Goal: Transaction & Acquisition: Purchase product/service

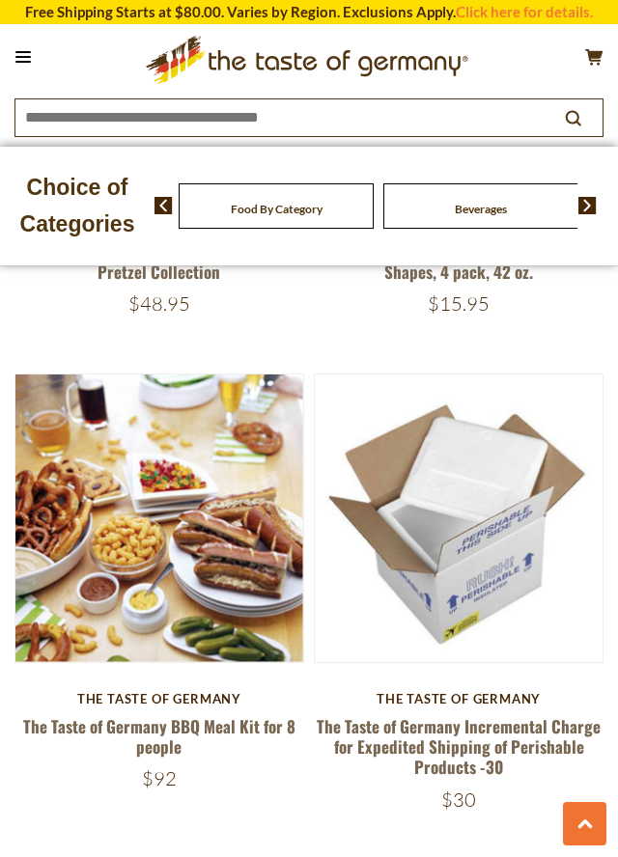
scroll to position [2234, 0]
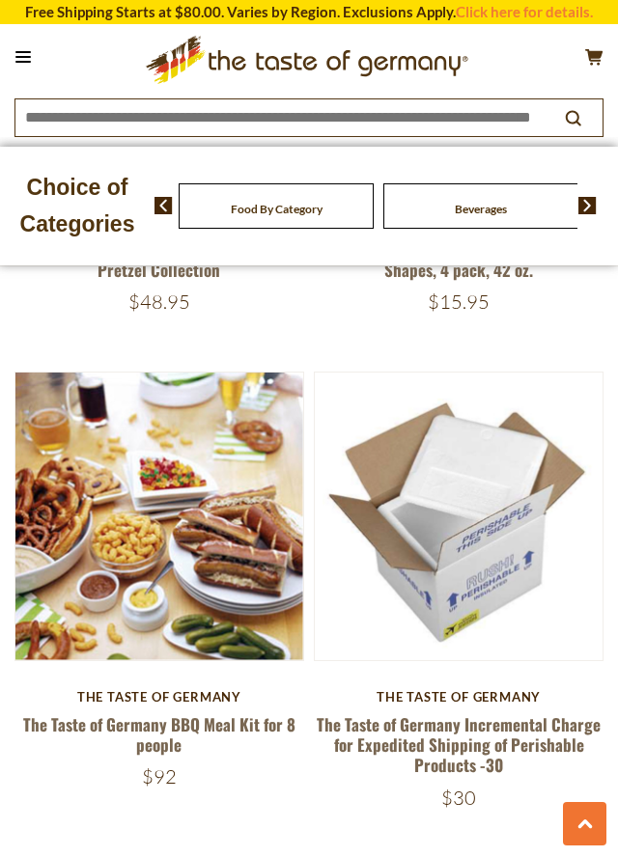
click at [173, 521] on img at bounding box center [159, 517] width 288 height 288
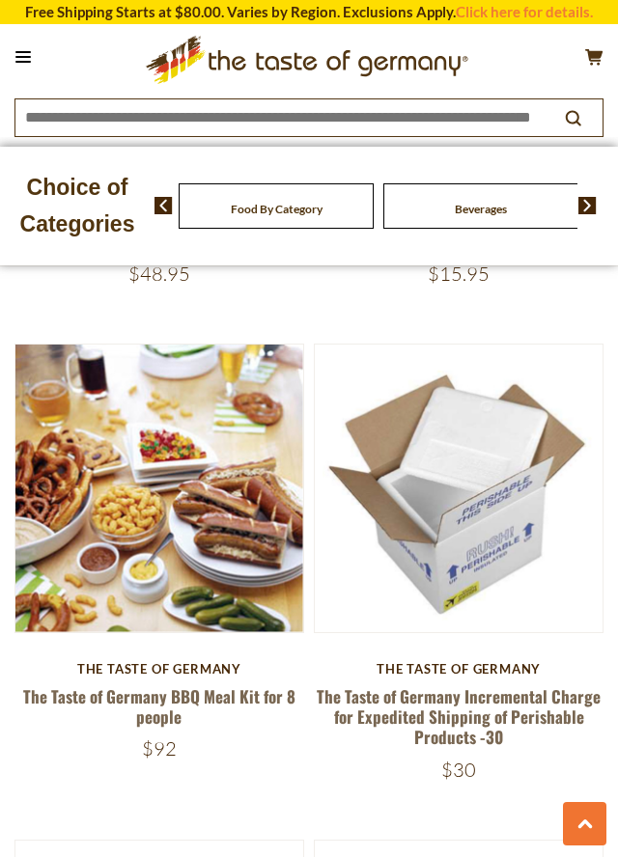
scroll to position [2296, 0]
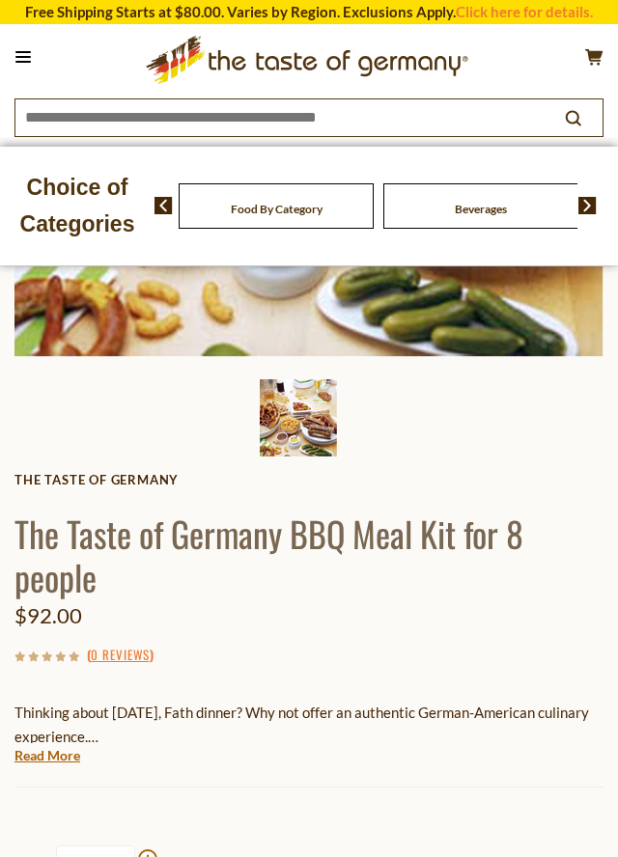
scroll to position [469, 0]
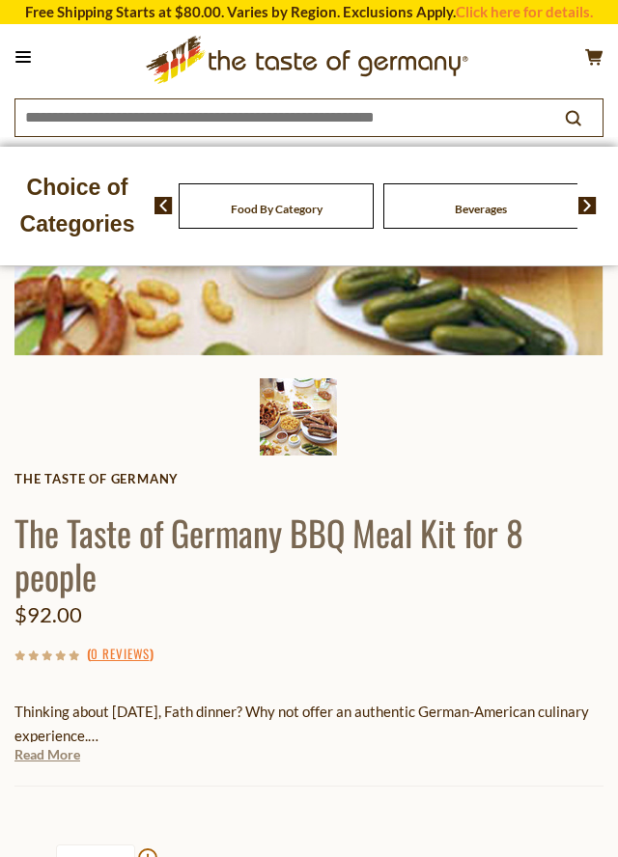
click at [39, 756] on link "Read More" at bounding box center [47, 754] width 66 height 19
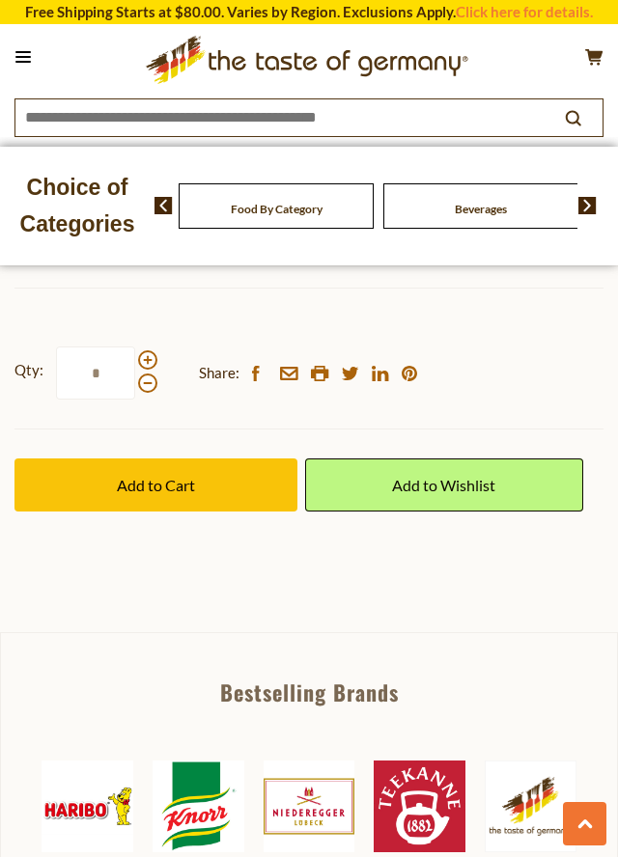
scroll to position [1692, 0]
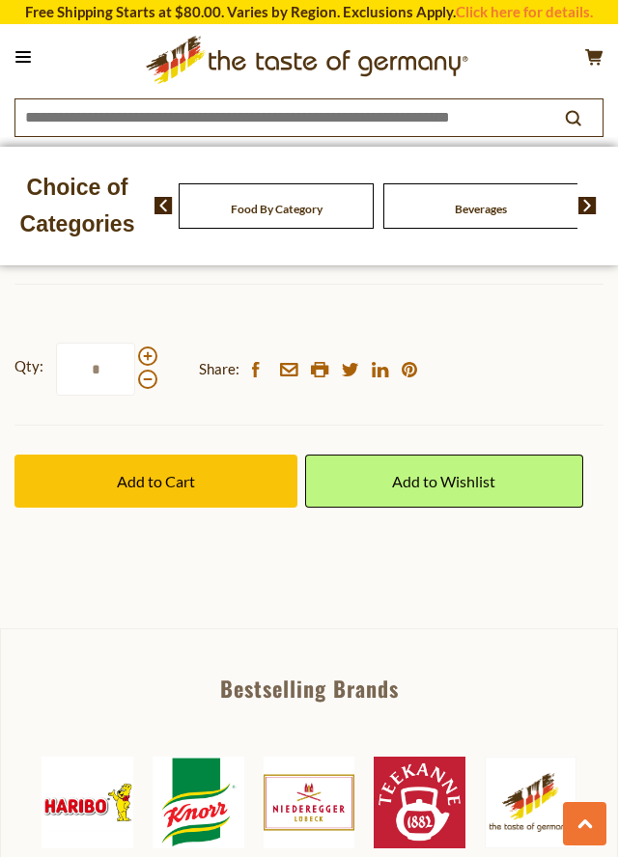
click at [174, 480] on span "Add to Cart" at bounding box center [156, 481] width 78 height 18
click at [187, 481] on span "Add to Cart" at bounding box center [156, 481] width 78 height 18
click at [586, 54] on icon "cart" at bounding box center [594, 56] width 18 height 16
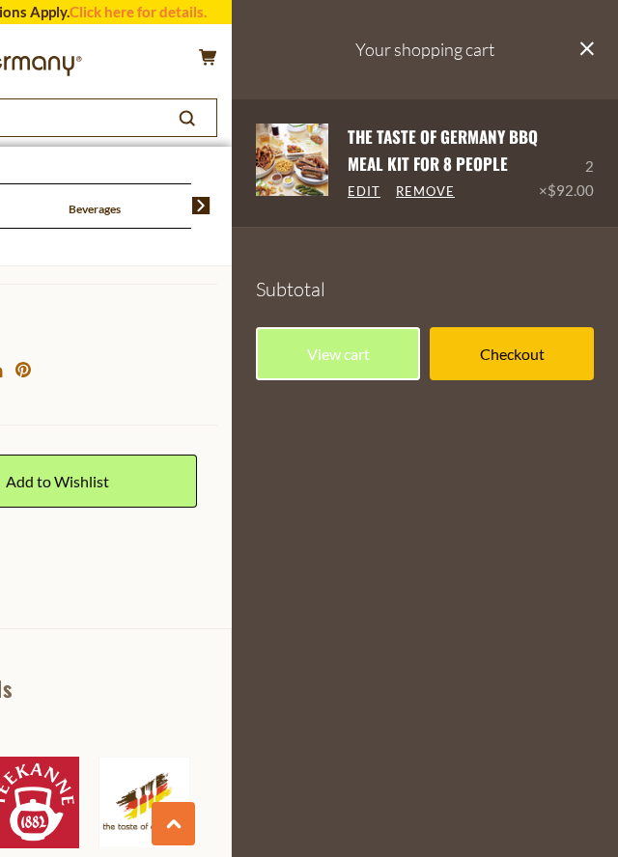
click at [573, 182] on span "$92.00" at bounding box center [570, 190] width 46 height 17
click at [364, 188] on link "Edit" at bounding box center [364, 191] width 33 height 17
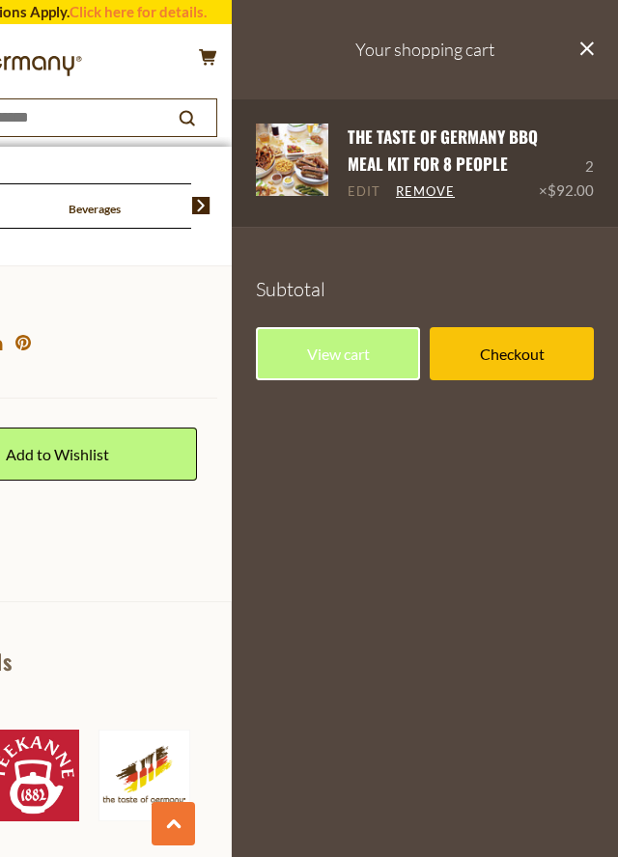
scroll to position [1753, 0]
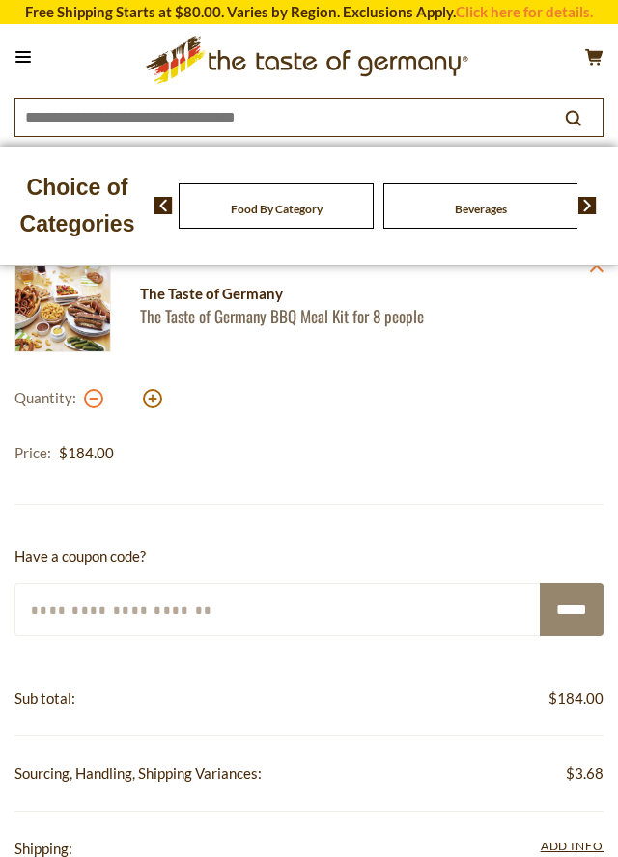
click at [93, 392] on button at bounding box center [93, 398] width 19 height 19
type input "*"
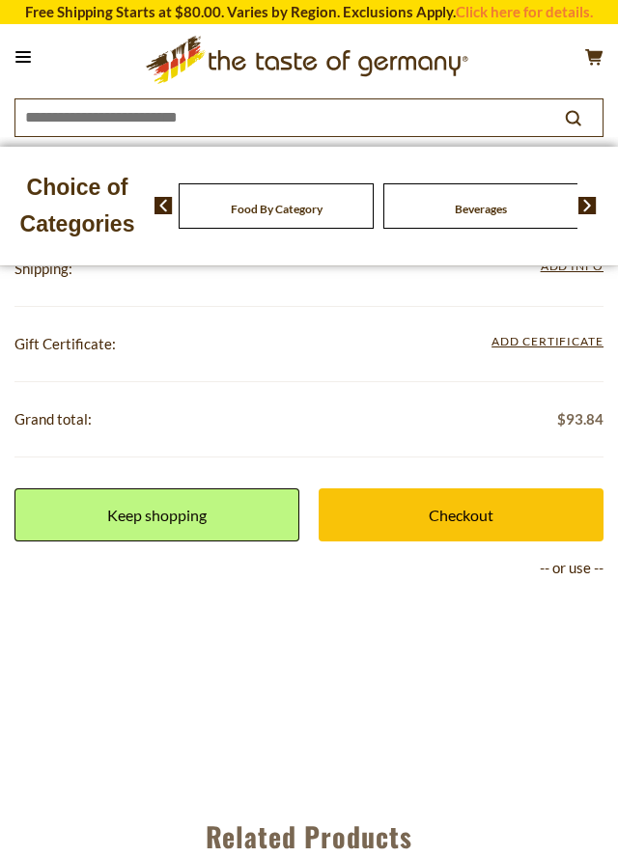
scroll to position [595, 0]
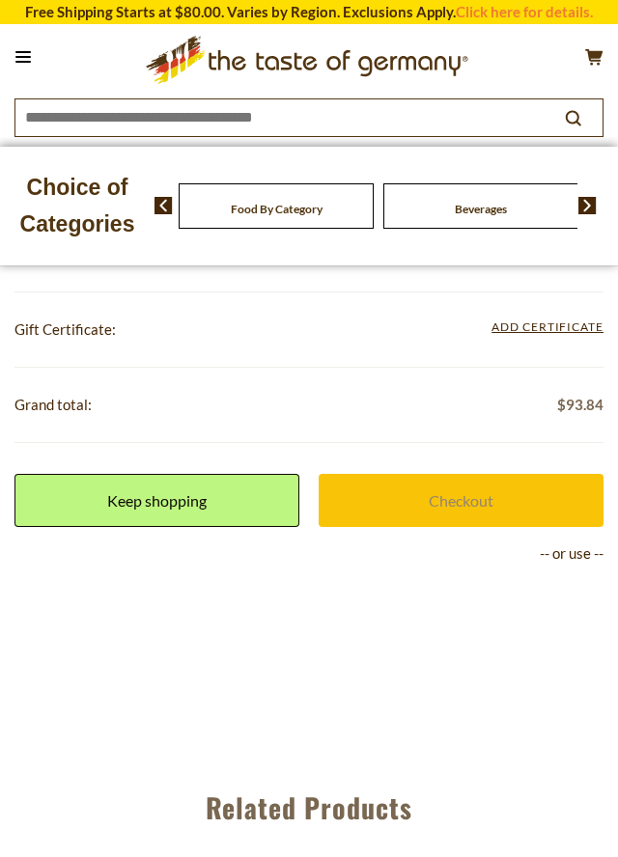
click at [450, 498] on link "Checkout" at bounding box center [461, 500] width 285 height 53
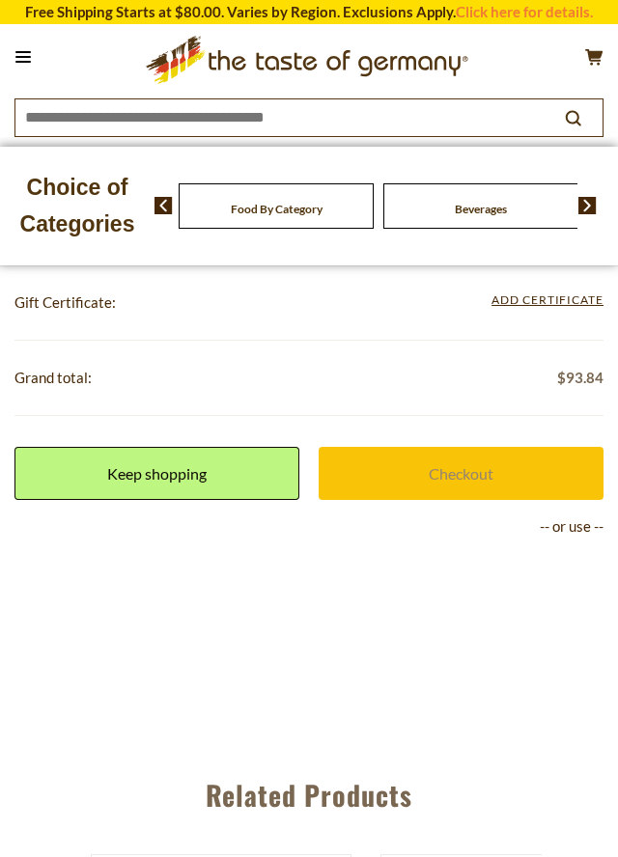
scroll to position [657, 0]
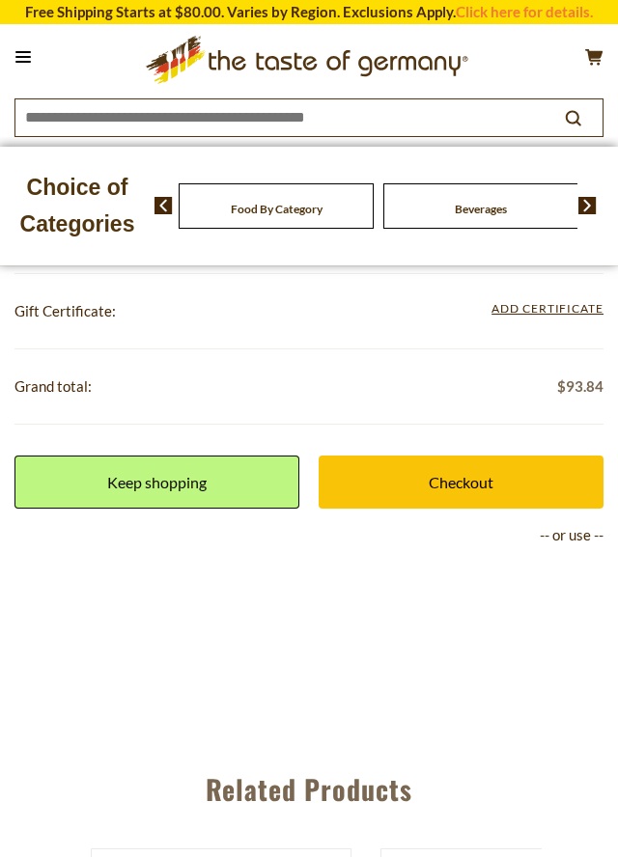
scroll to position [614, 0]
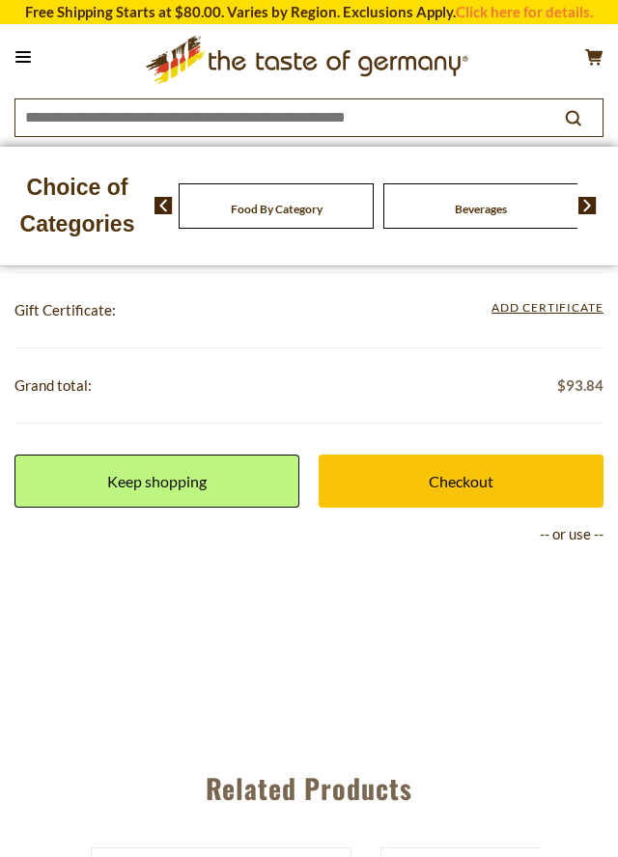
click at [582, 533] on p "-- or use --" at bounding box center [308, 534] width 589 height 24
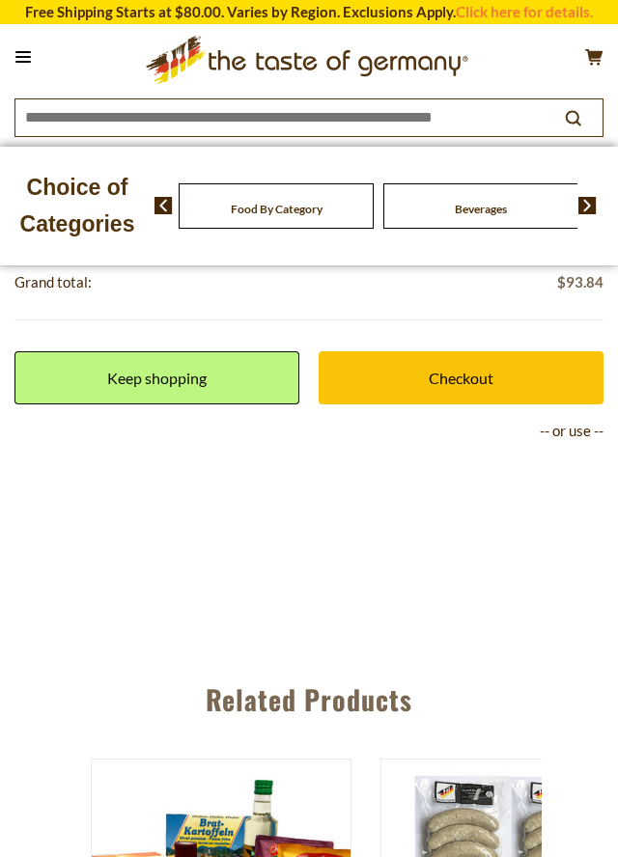
scroll to position [722, 0]
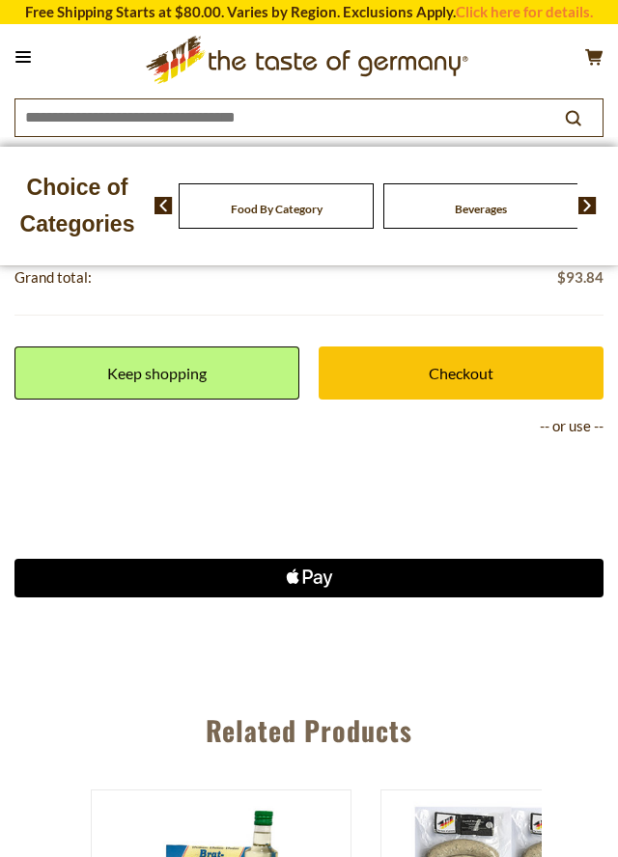
click at [582, 418] on p "-- or use --" at bounding box center [308, 426] width 589 height 24
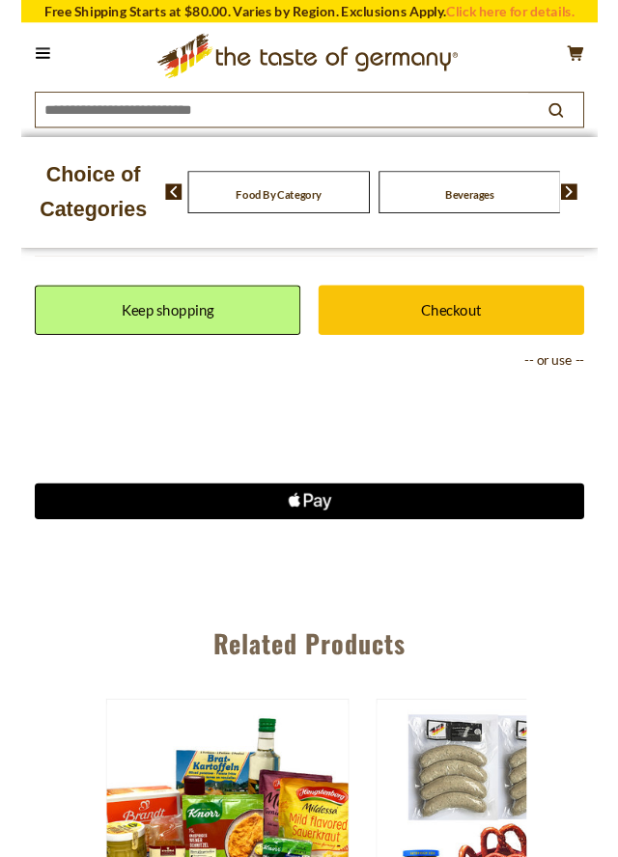
scroll to position [784, 0]
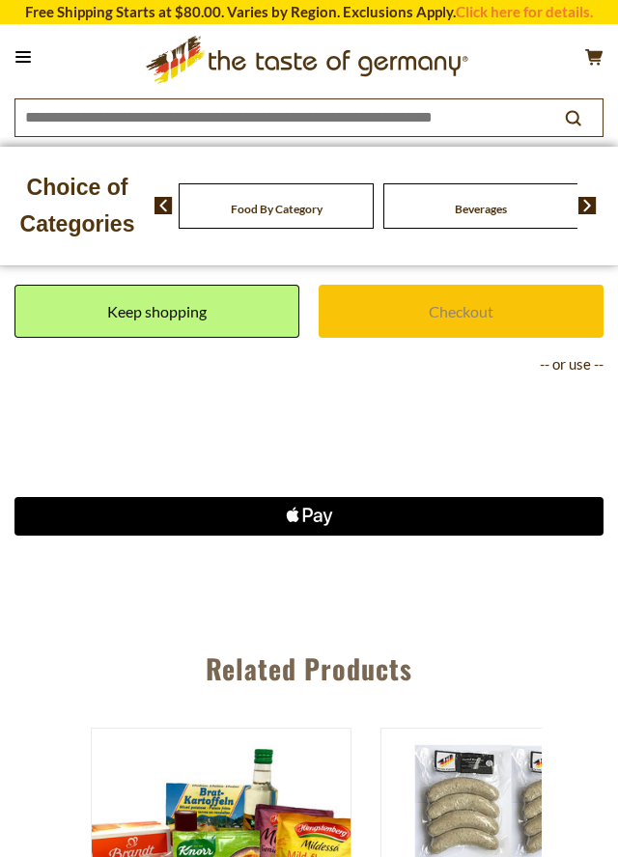
click at [458, 309] on link "Checkout" at bounding box center [461, 311] width 285 height 53
